Goal: Check status: Check status

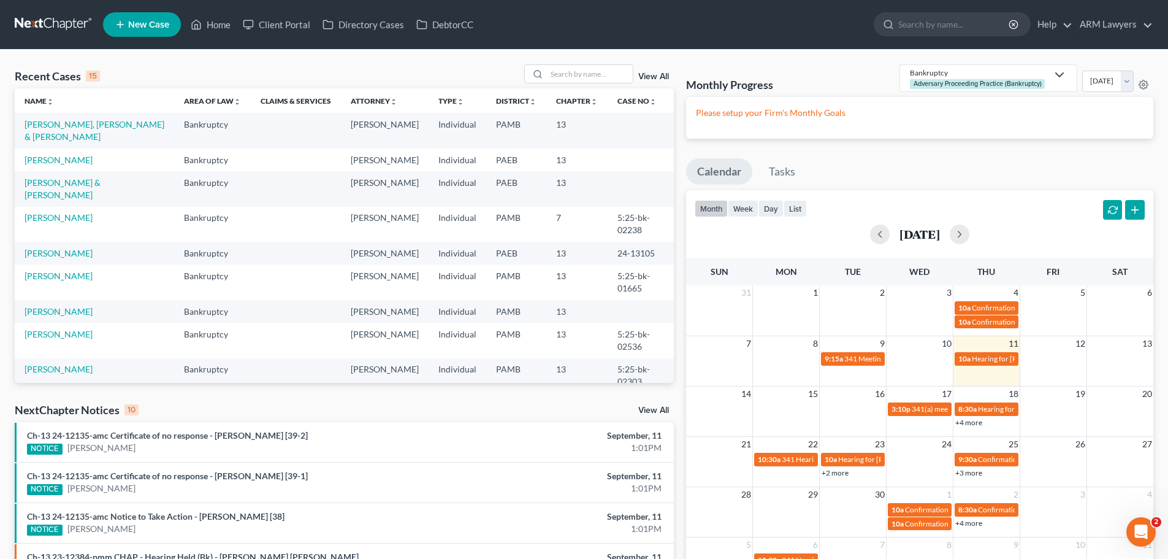
click at [662, 77] on link "View All" at bounding box center [654, 76] width 31 height 9
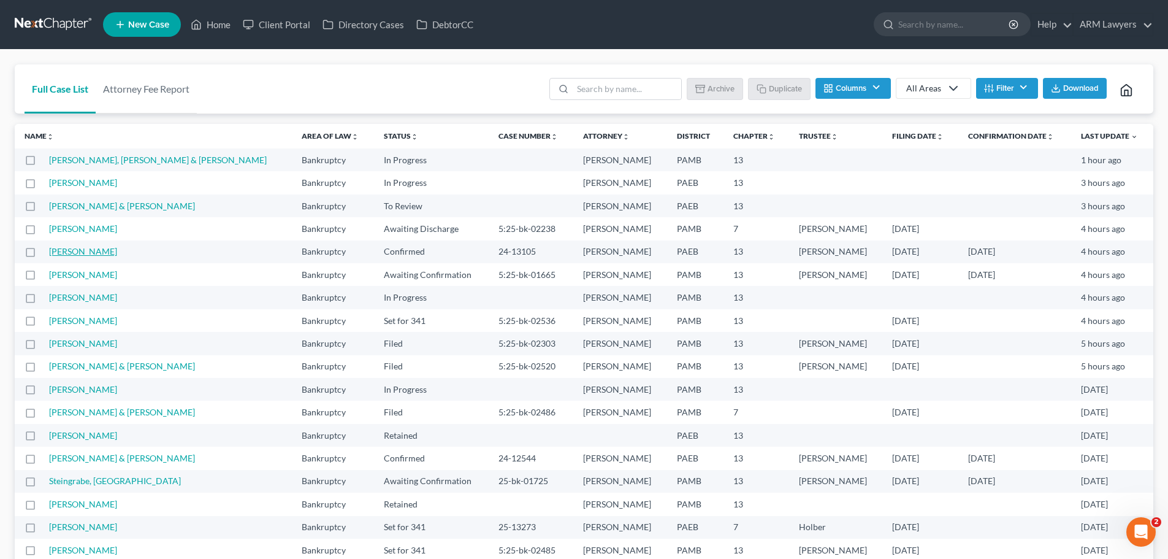
click at [66, 256] on link "[PERSON_NAME]" at bounding box center [83, 251] width 68 height 10
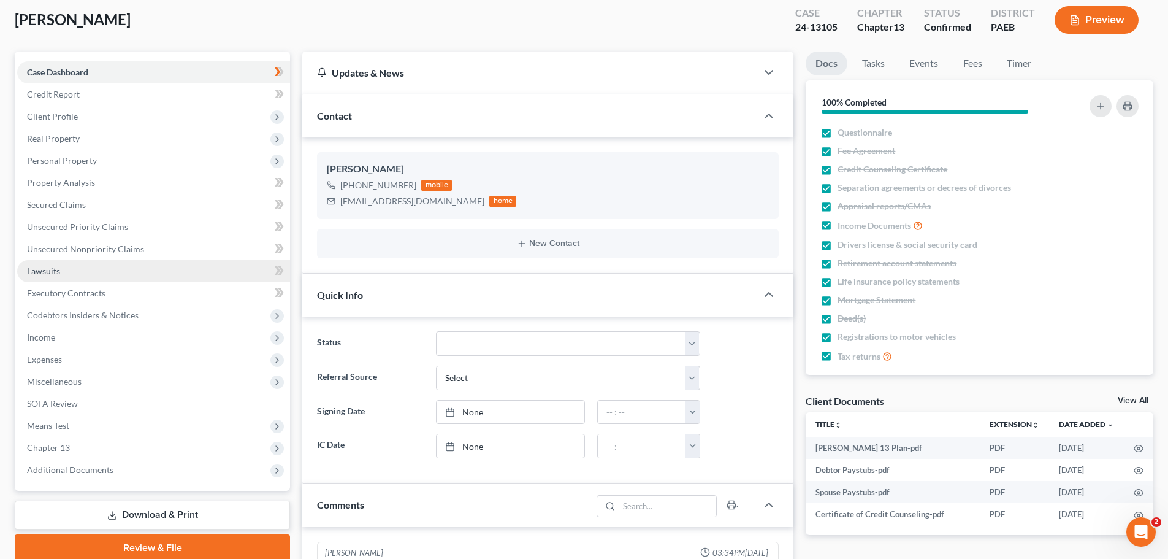
scroll to position [123, 0]
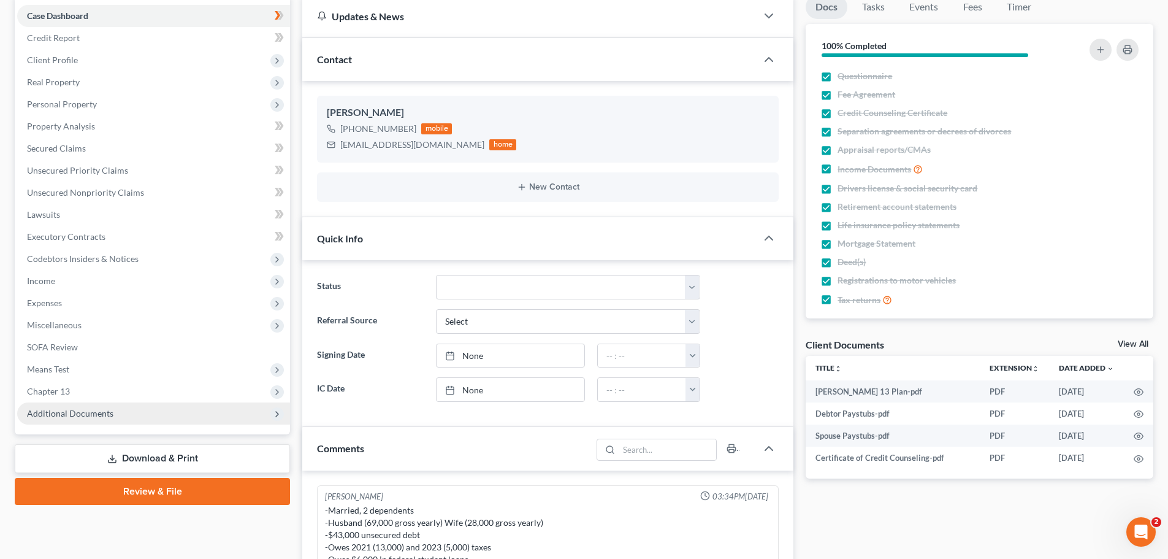
click at [85, 413] on span "Additional Documents" at bounding box center [70, 413] width 86 height 10
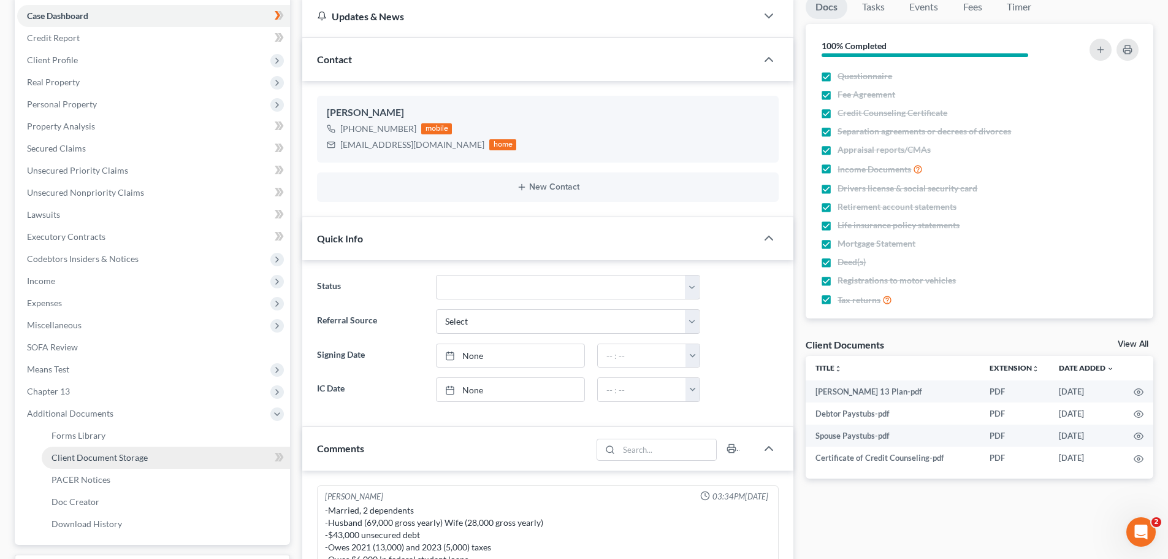
click at [103, 458] on span "Client Document Storage" at bounding box center [100, 457] width 96 height 10
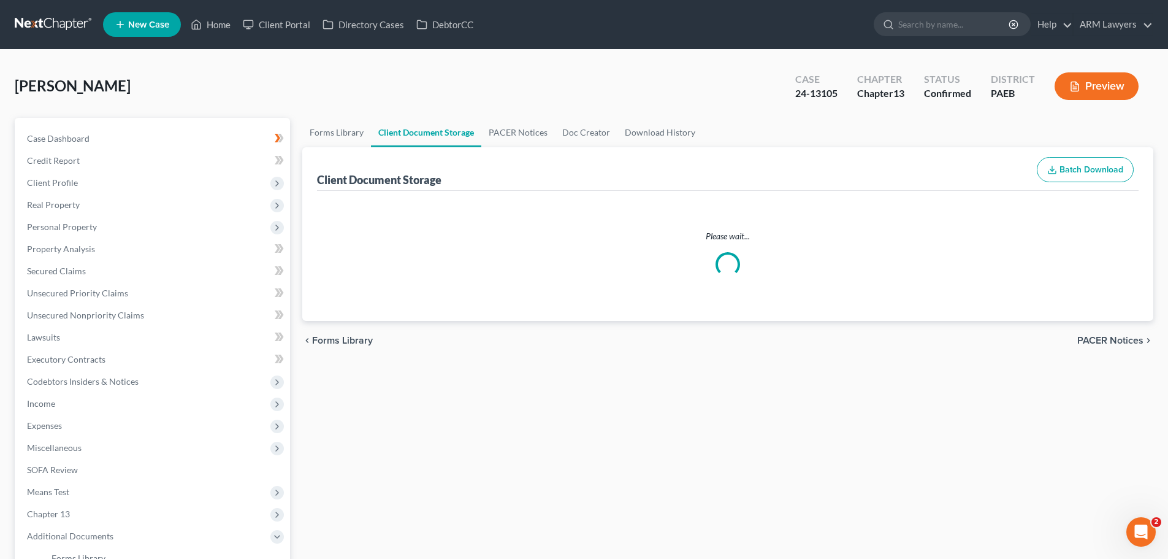
select select "2"
select select "16"
select select "8"
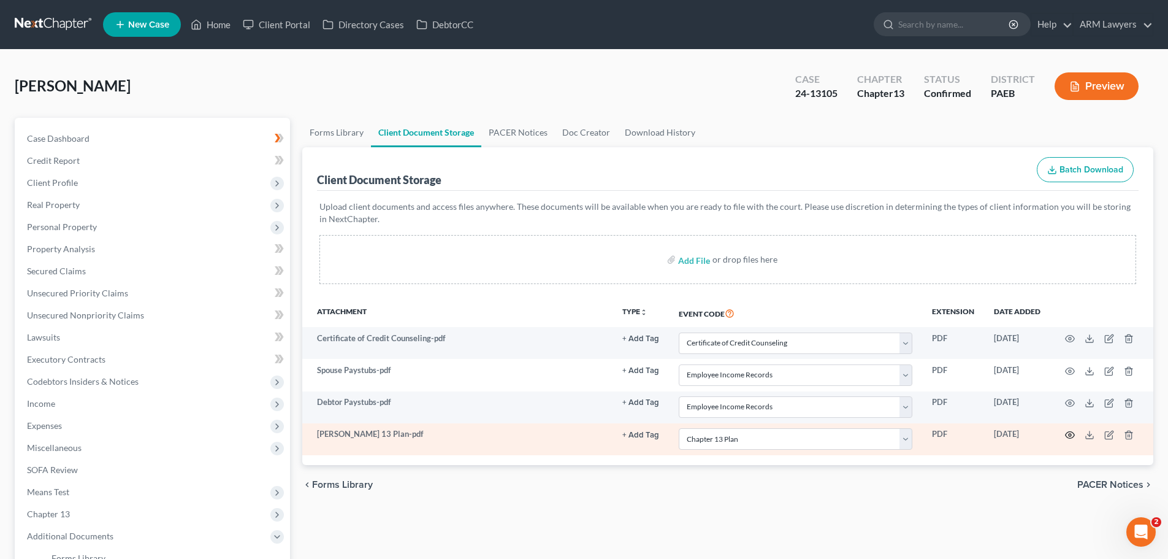
click at [1070, 435] on icon "button" at bounding box center [1070, 435] width 10 height 10
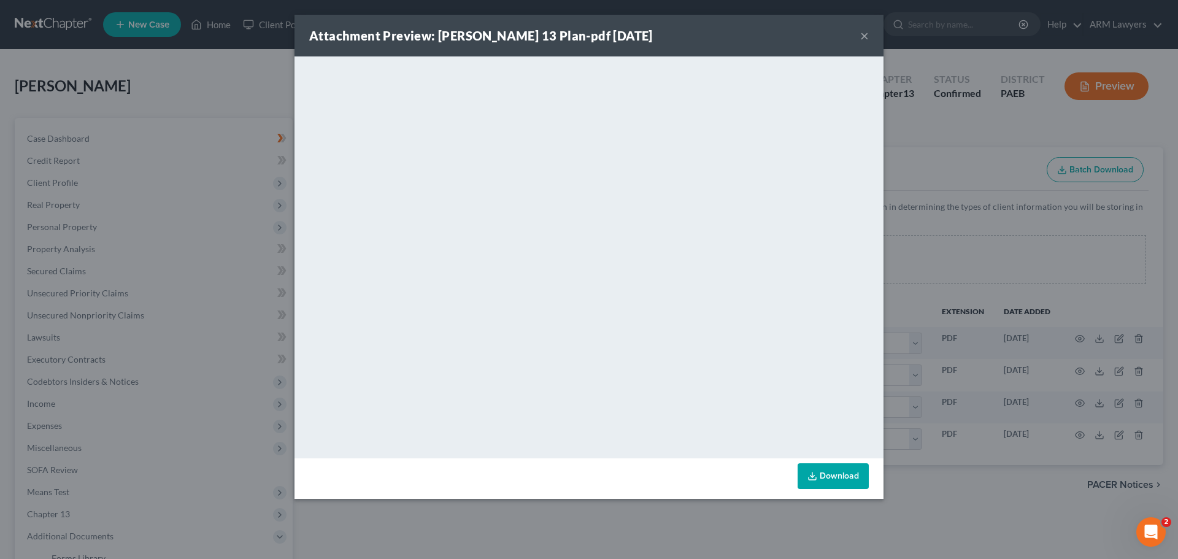
drag, startPoint x: 862, startPoint y: 38, endPoint x: 846, endPoint y: 32, distance: 16.5
click at [862, 37] on button "×" at bounding box center [864, 35] width 9 height 15
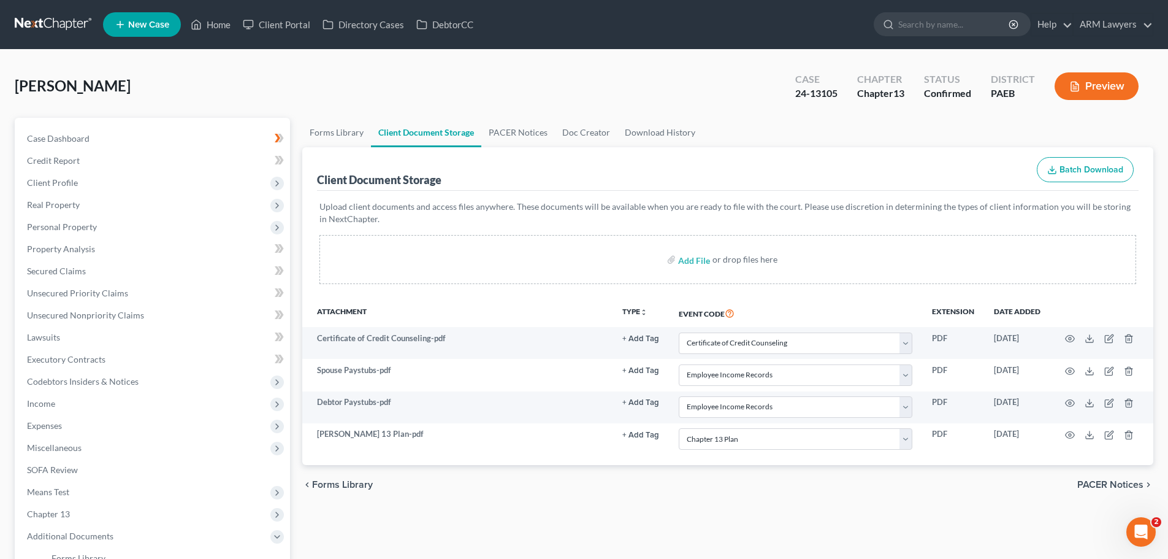
click at [374, 541] on div "Forms Library Client Document Storage PACER Notices Doc Creator Download Histor…" at bounding box center [728, 428] width 864 height 620
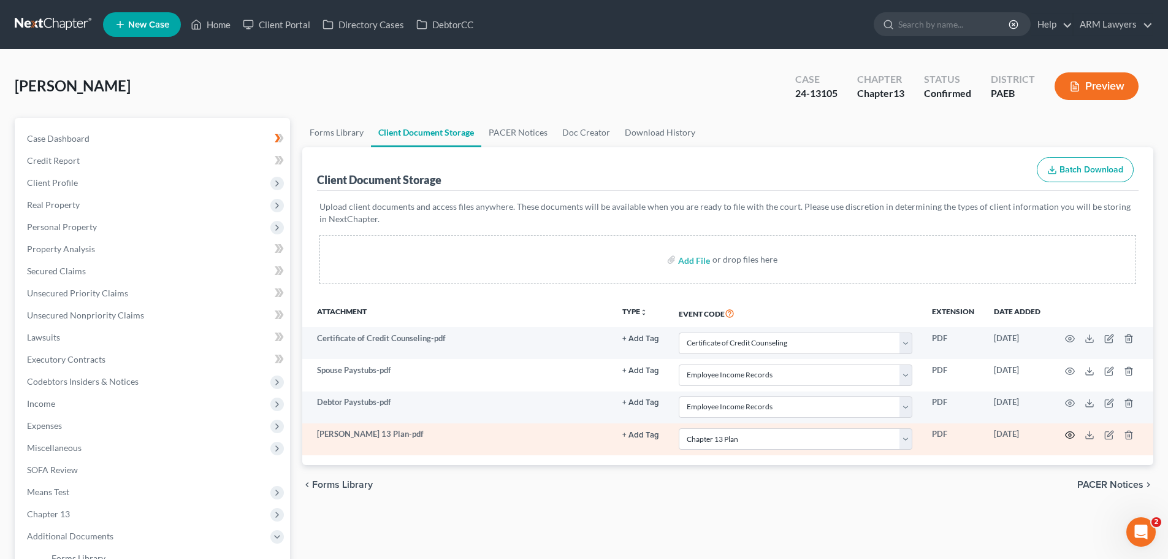
click at [1070, 433] on icon "button" at bounding box center [1070, 435] width 10 height 10
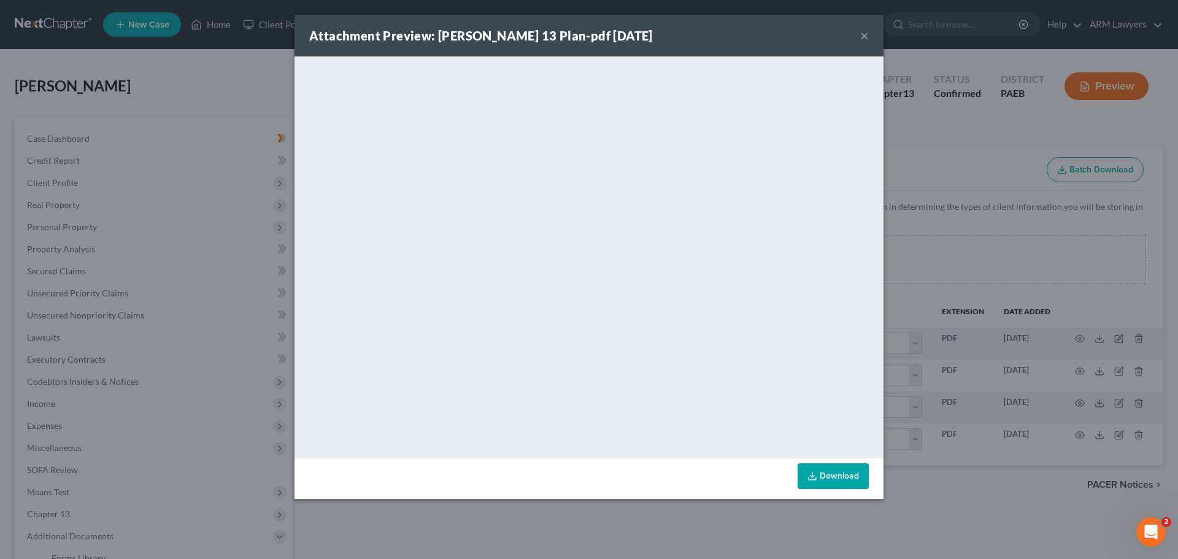
click at [1144, 299] on div "Attachment Preview: Cox Ch 13 Plan-pdf 09/03/2024 × <object ng-attr-data='https…" at bounding box center [589, 279] width 1178 height 559
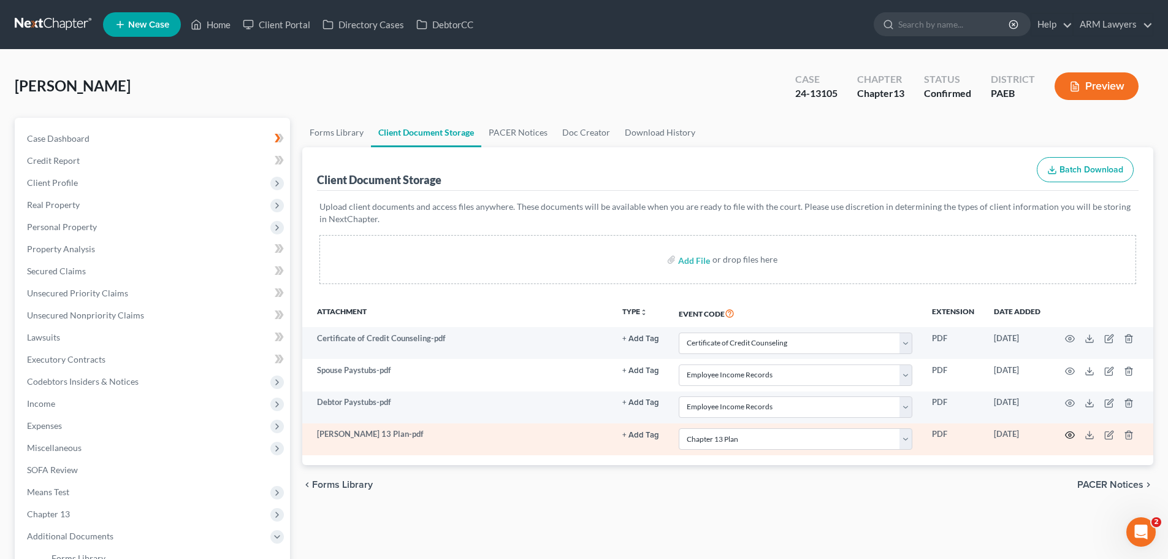
click at [1070, 434] on circle "button" at bounding box center [1070, 435] width 2 height 2
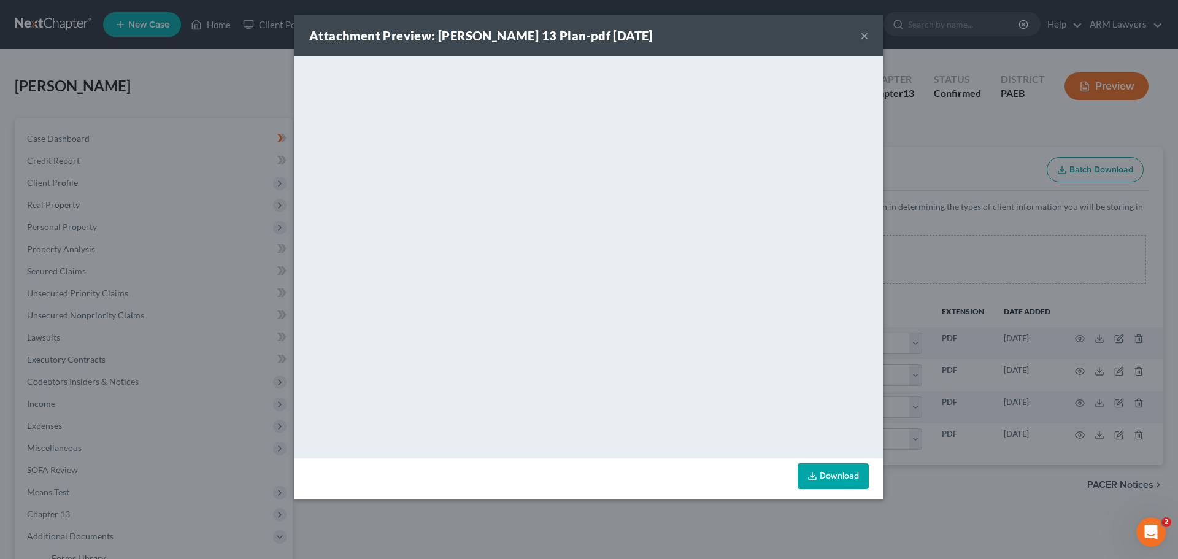
click at [229, 75] on div "Attachment Preview: Cox Ch 13 Plan-pdf 09/03/2024 × <object ng-attr-data='https…" at bounding box center [589, 279] width 1178 height 559
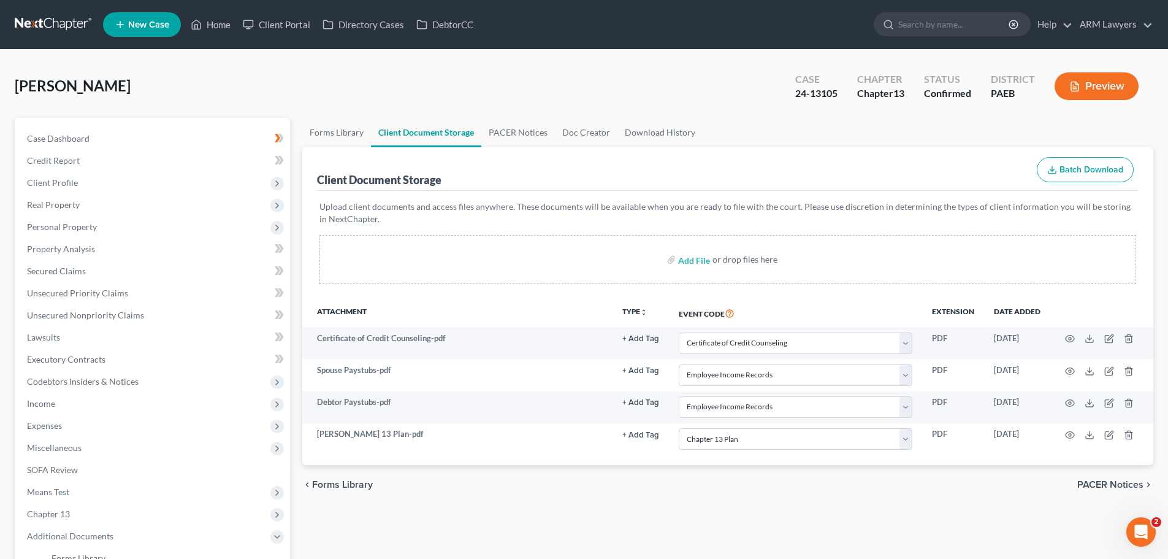
click at [29, 21] on link at bounding box center [54, 24] width 79 height 22
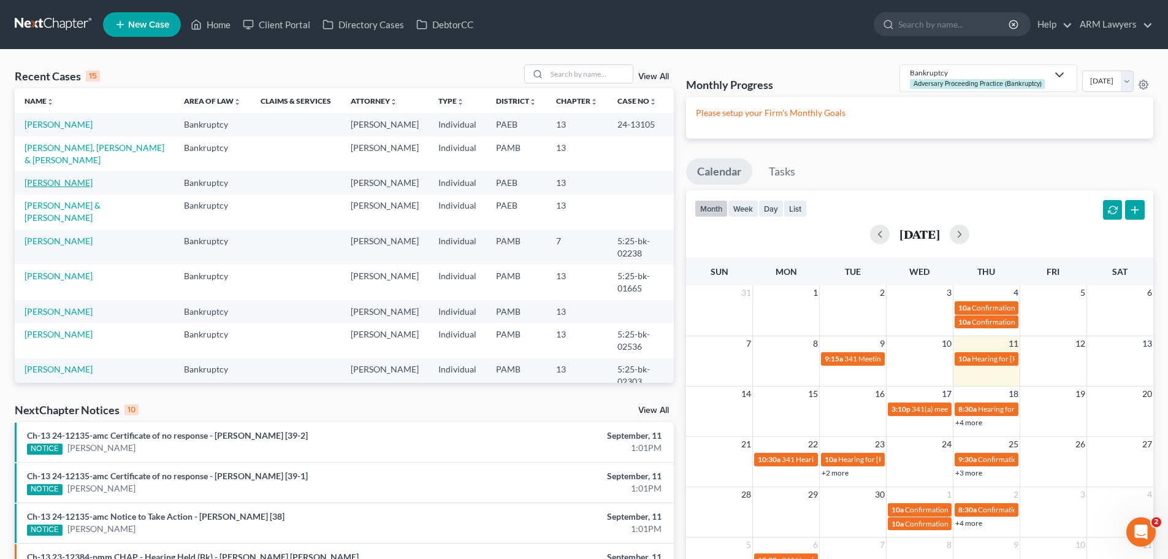
click at [63, 187] on td "[PERSON_NAME]" at bounding box center [94, 182] width 159 height 23
click at [47, 124] on link "[PERSON_NAME]" at bounding box center [59, 124] width 68 height 10
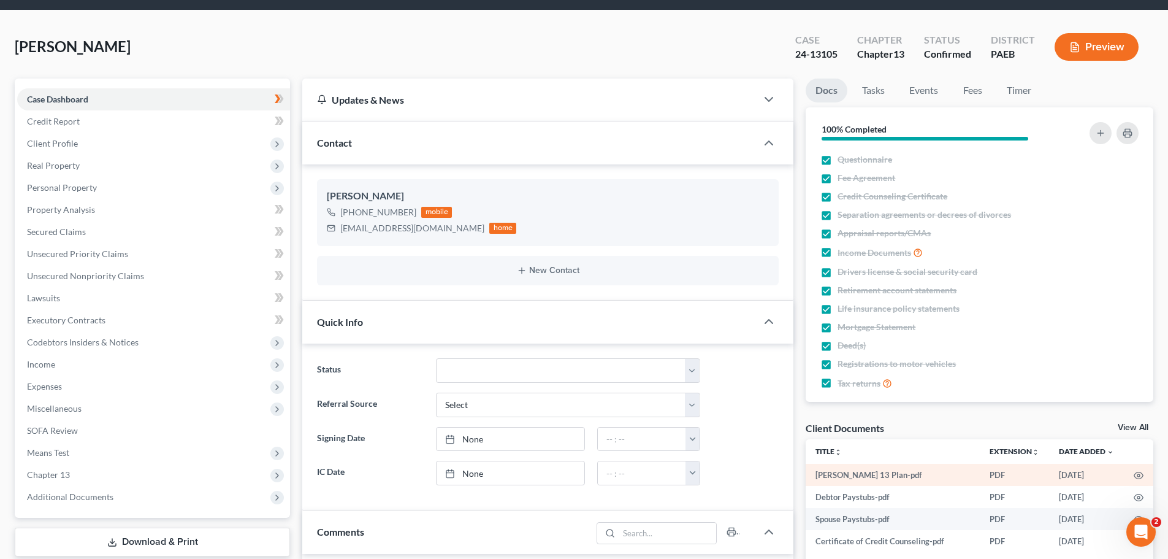
scroll to position [61, 0]
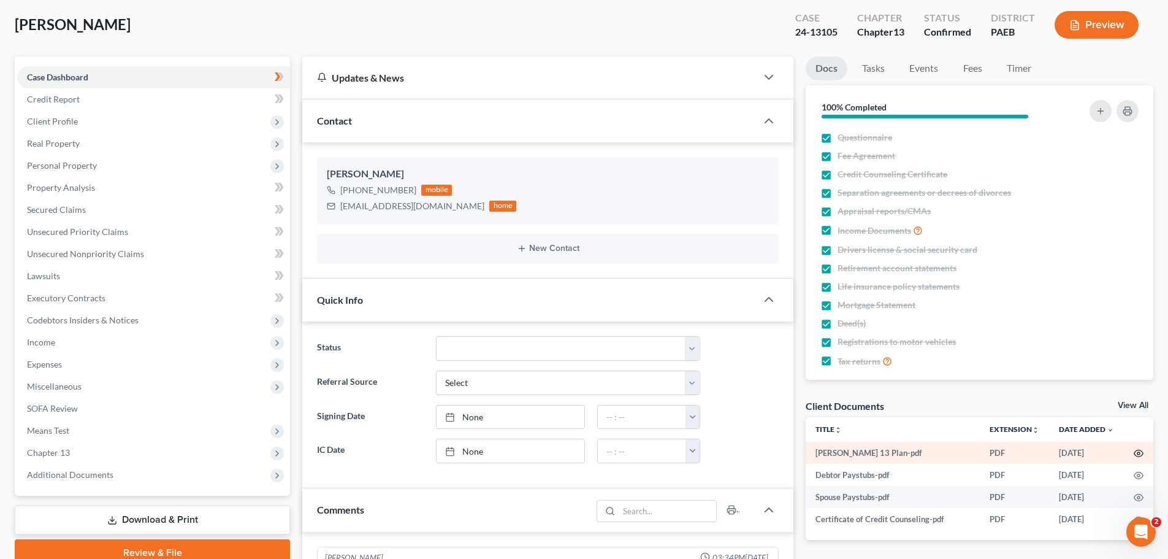
click at [1138, 455] on icon "button" at bounding box center [1139, 453] width 10 height 10
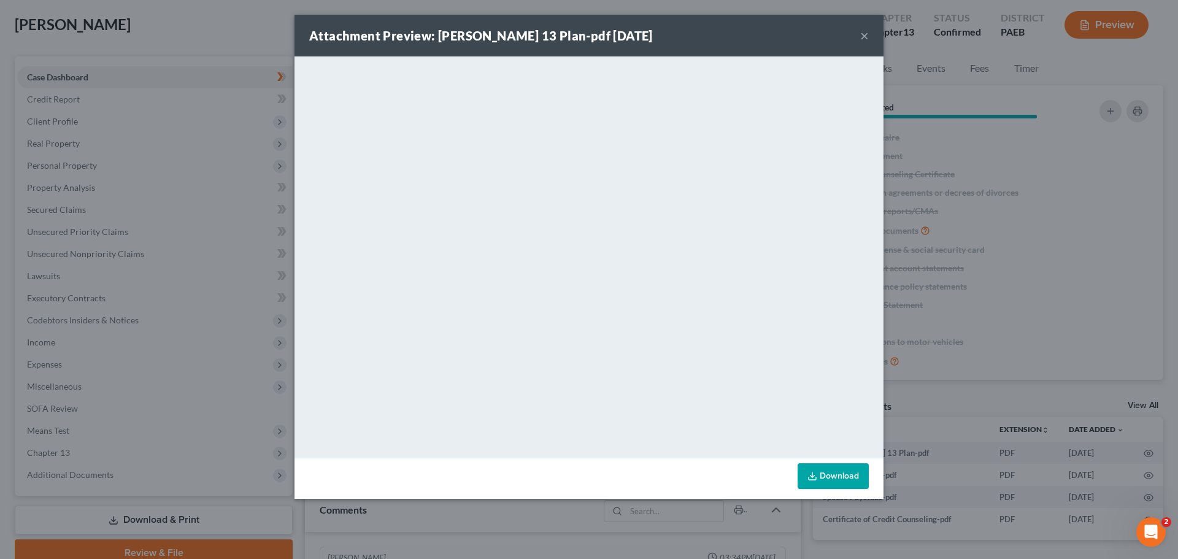
click at [858, 30] on div "Attachment Preview: [PERSON_NAME] 13 Plan-pdf [DATE] ×" at bounding box center [588, 36] width 589 height 42
click at [862, 33] on button "×" at bounding box center [864, 35] width 9 height 15
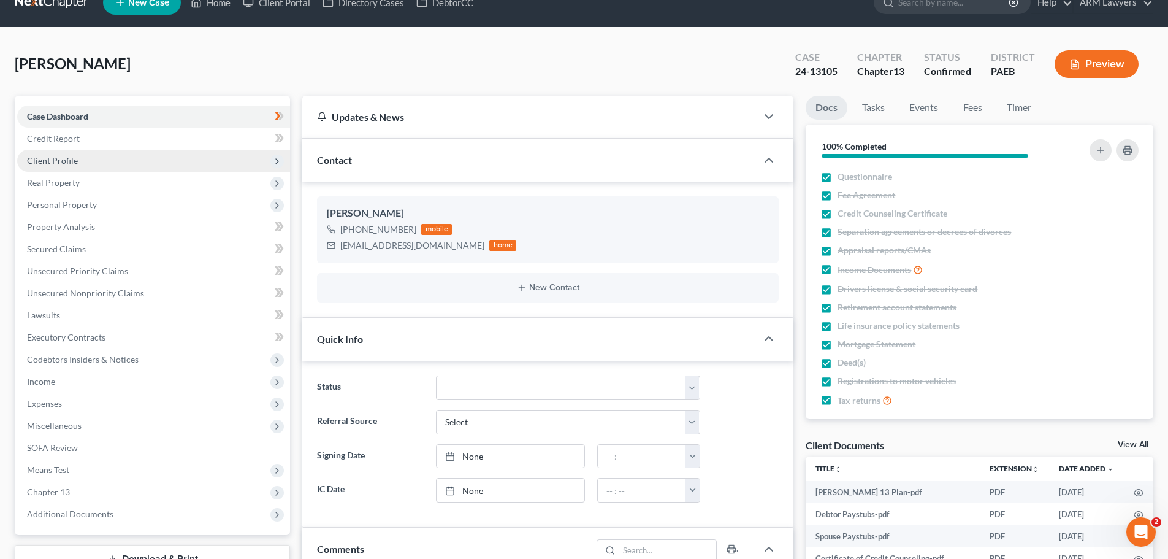
scroll to position [0, 0]
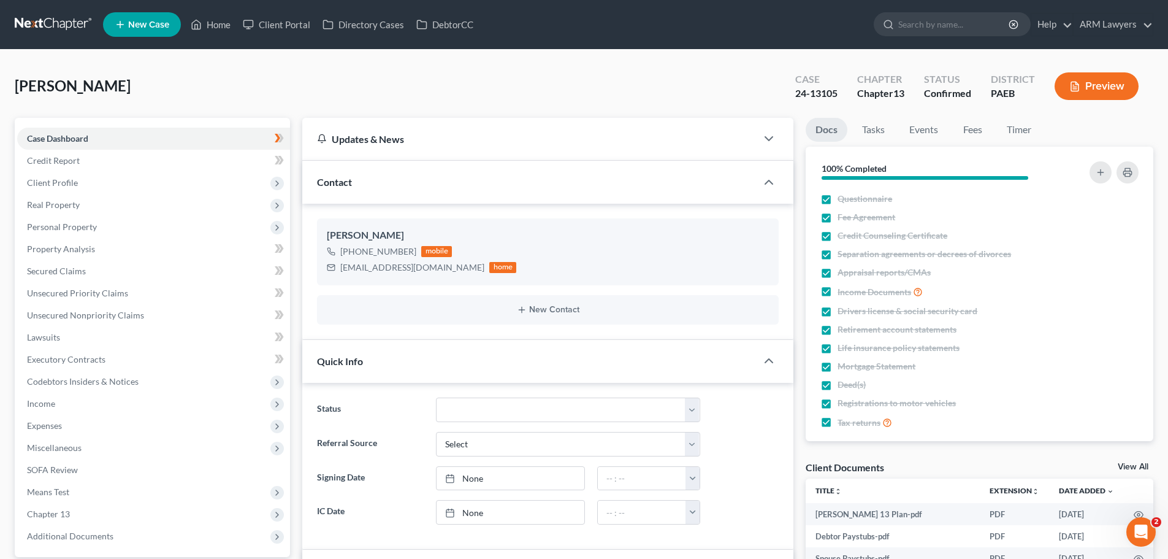
click at [50, 21] on link at bounding box center [54, 24] width 79 height 22
